Goal: Transaction & Acquisition: Purchase product/service

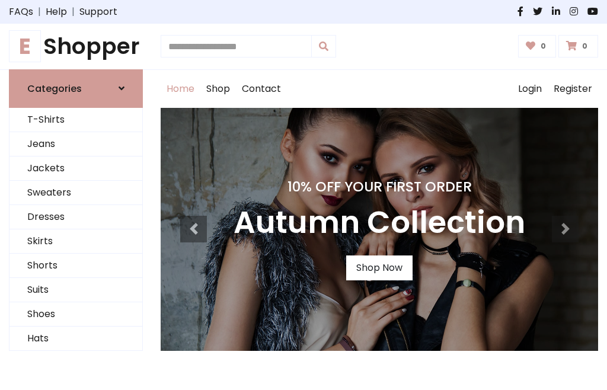
click at [303, 195] on h4 "10% Off Your First Order" at bounding box center [380, 186] width 292 height 17
click at [379, 267] on link "Shop Now" at bounding box center [379, 267] width 66 height 25
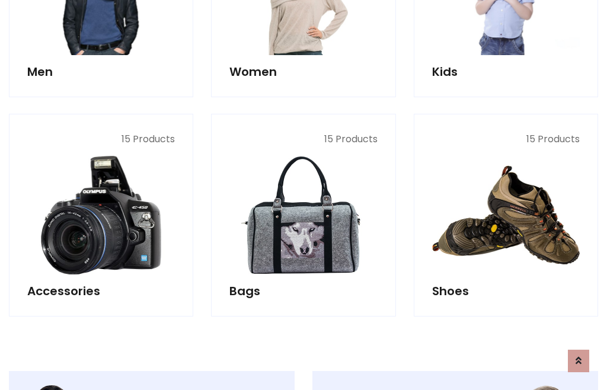
scroll to position [1182, 0]
